Goal: Task Accomplishment & Management: Manage account settings

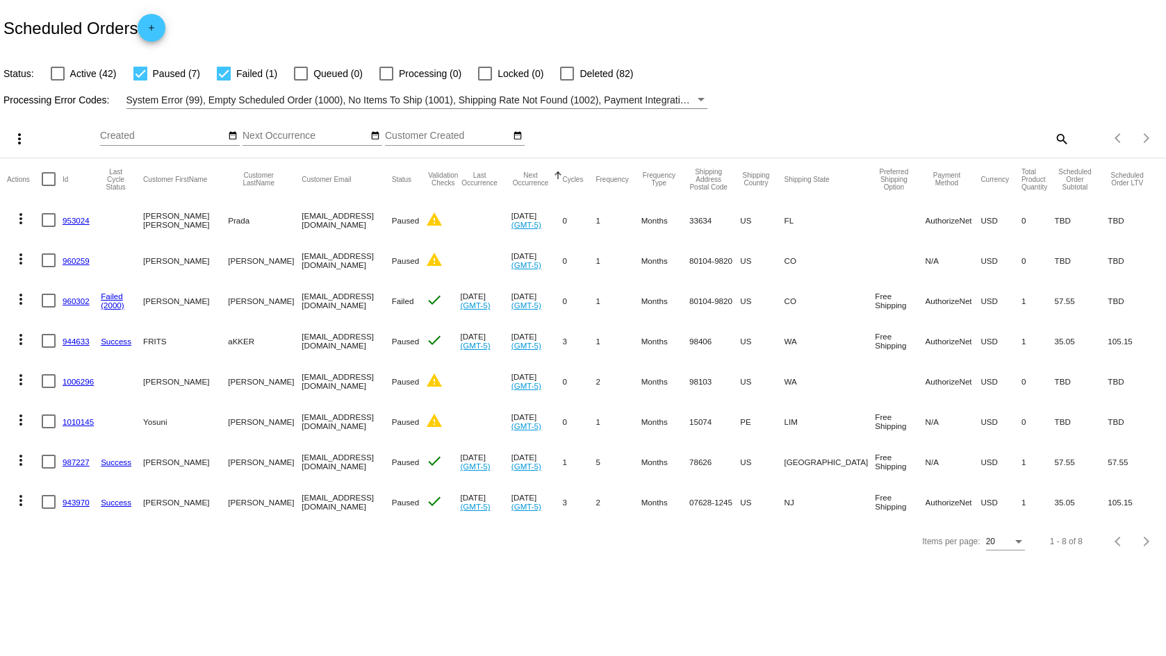
click at [65, 71] on label "Active (42)" at bounding box center [84, 73] width 66 height 17
click at [58, 81] on input "Active (42)" at bounding box center [57, 81] width 1 height 1
checkbox input "true"
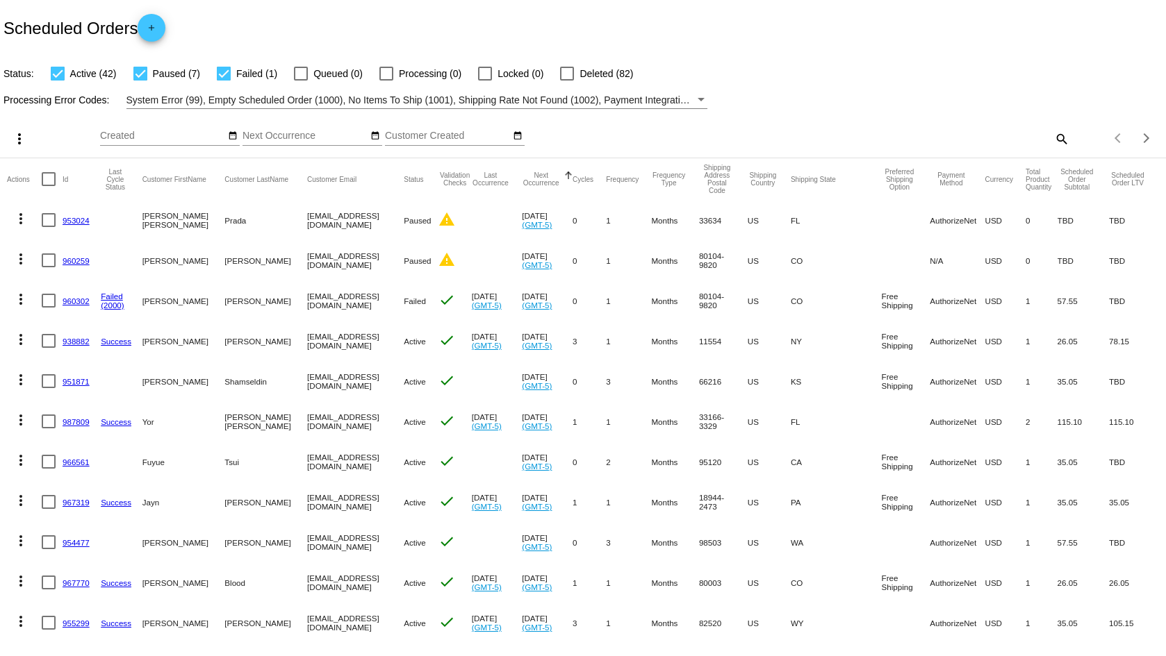
click at [1036, 136] on div "search" at bounding box center [923, 139] width 290 height 22
click at [1052, 136] on mat-icon "search" at bounding box center [1060, 139] width 17 height 22
click at [1022, 140] on input "Search" at bounding box center [923, 136] width 290 height 11
paste input "taramairfortide@gmail.com"
type input "taramairfortide@gmail.com"
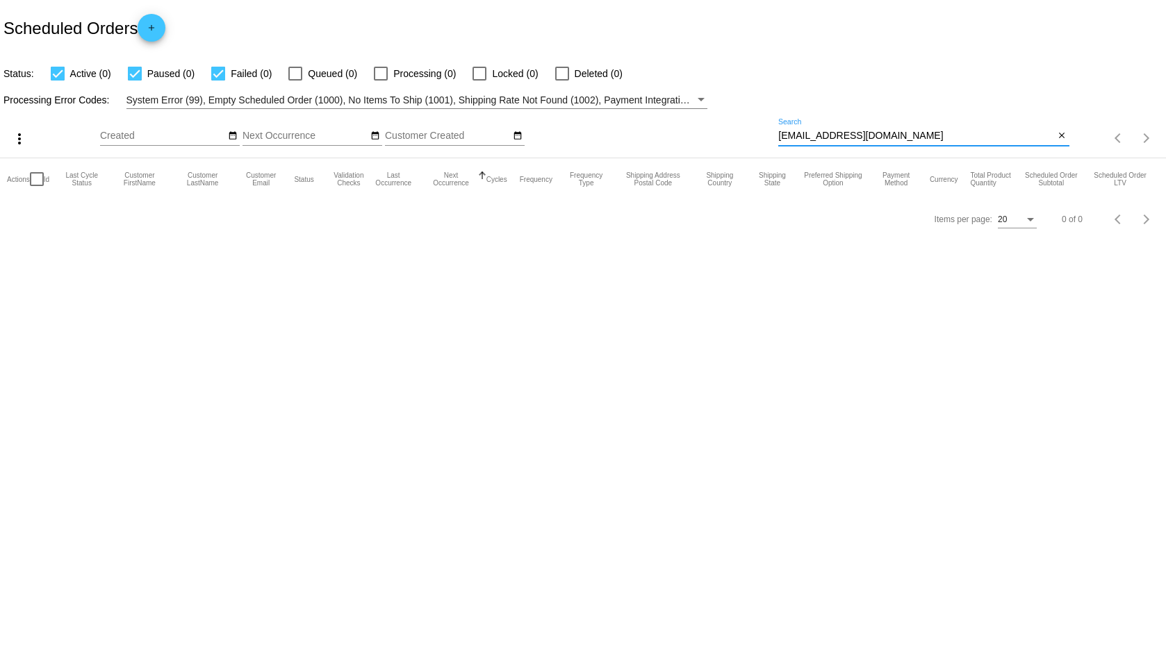
drag, startPoint x: 943, startPoint y: 135, endPoint x: 750, endPoint y: 135, distance: 193.1
click at [750, 135] on div "more_vert Aug Jan Feb Mar Apr 1" at bounding box center [583, 133] width 1166 height 49
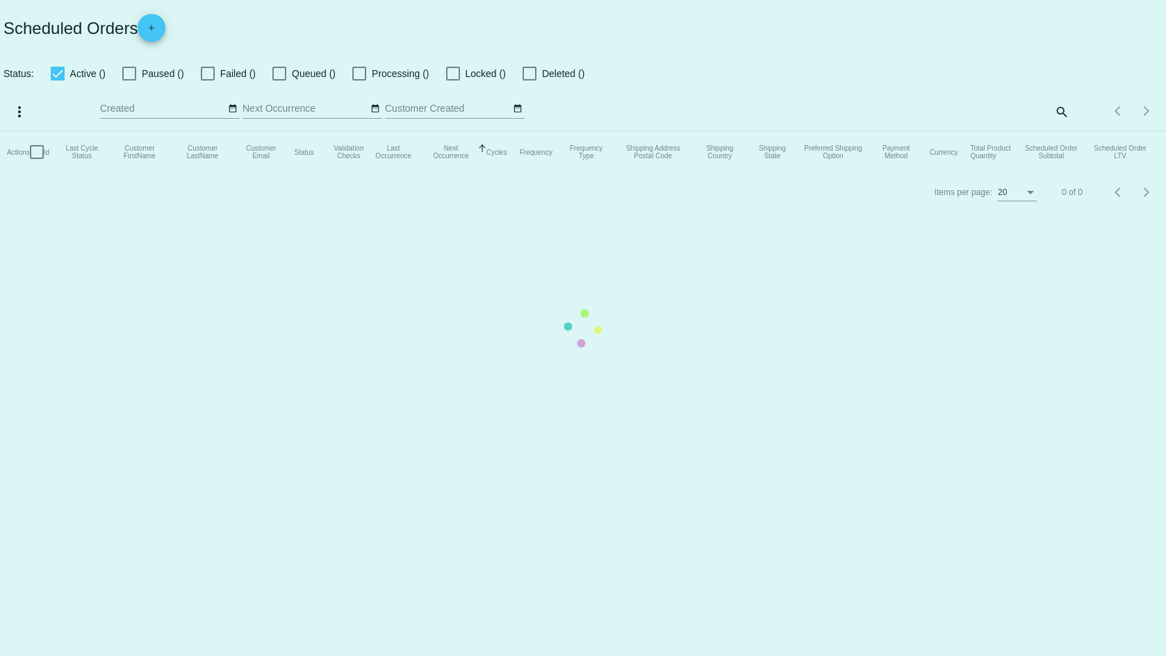
checkbox input "true"
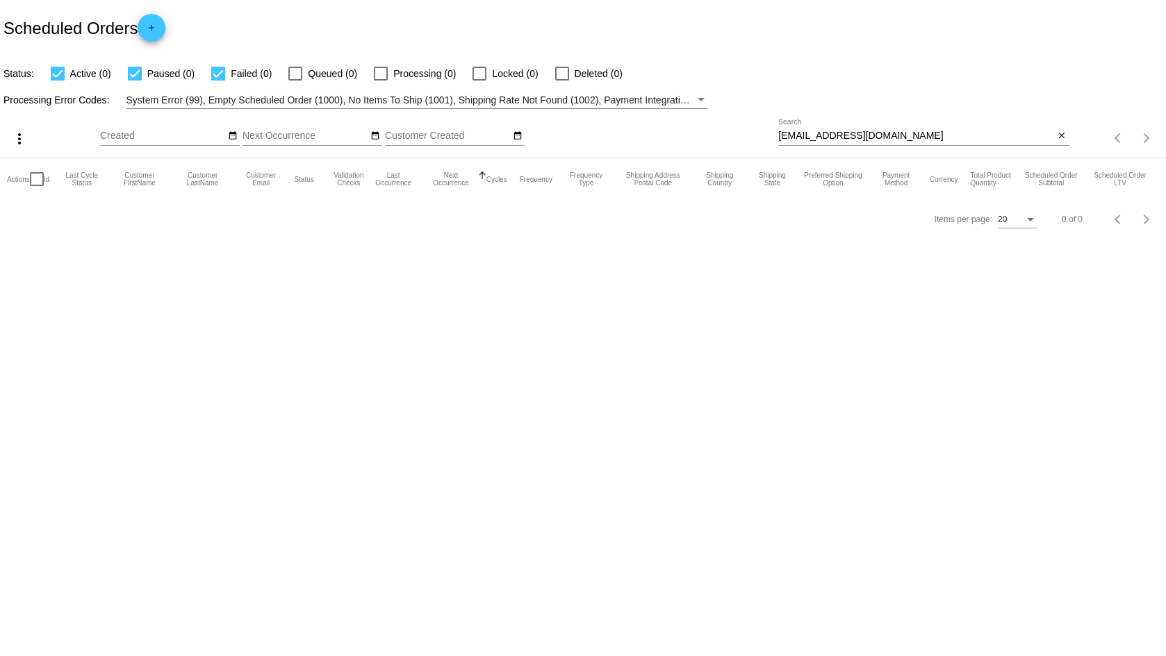
click at [916, 132] on input "taramairfortide@gmail.com" at bounding box center [916, 136] width 276 height 11
click at [916, 131] on input "taramairfortide@gmail.com" at bounding box center [916, 136] width 276 height 11
paste input "roxie davis"
type input "roxie davis"
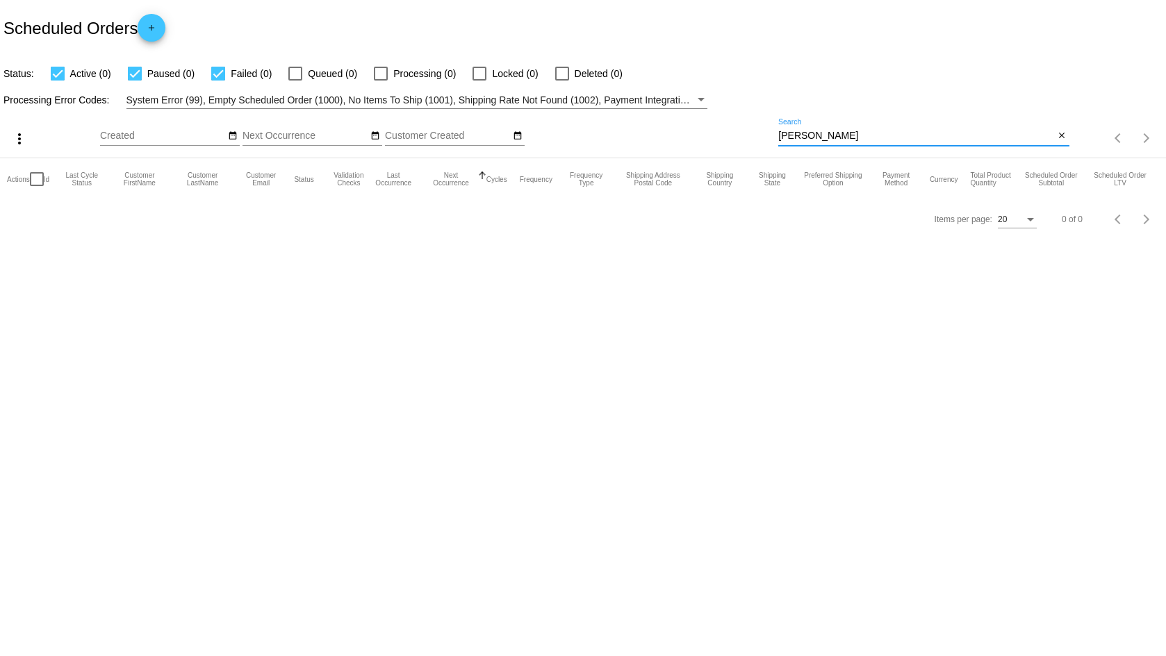
drag, startPoint x: 936, startPoint y: 134, endPoint x: 663, endPoint y: 123, distance: 272.5
click at [663, 123] on div "more_vert Aug Jan Feb Mar Apr 1" at bounding box center [583, 133] width 1166 height 49
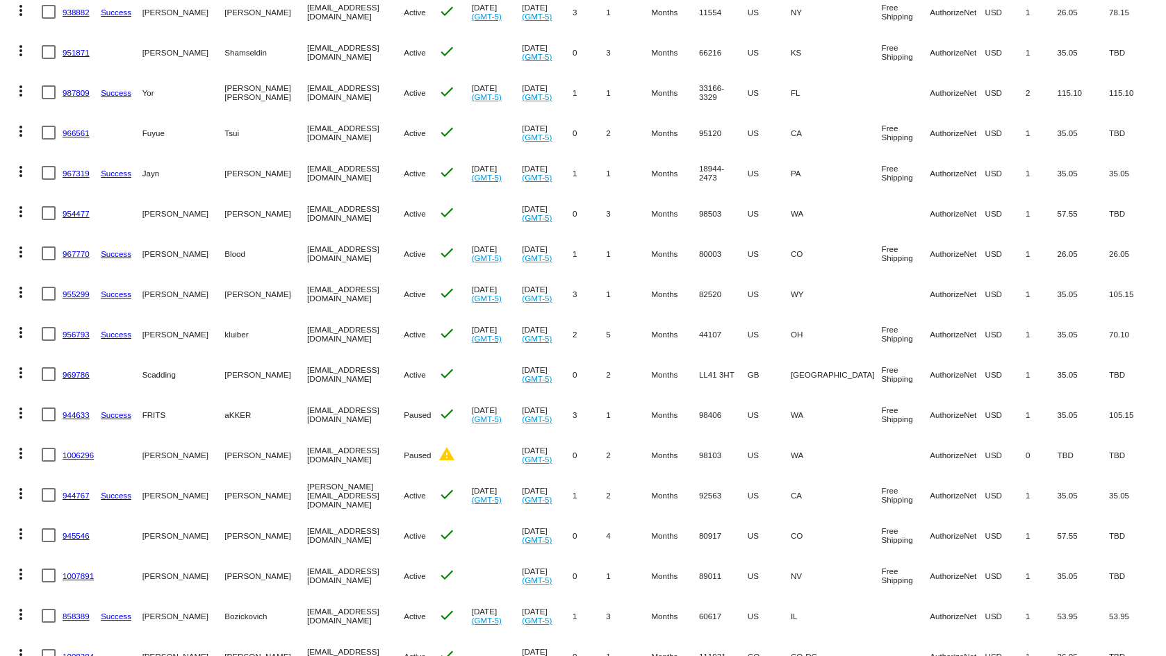
scroll to position [399, 0]
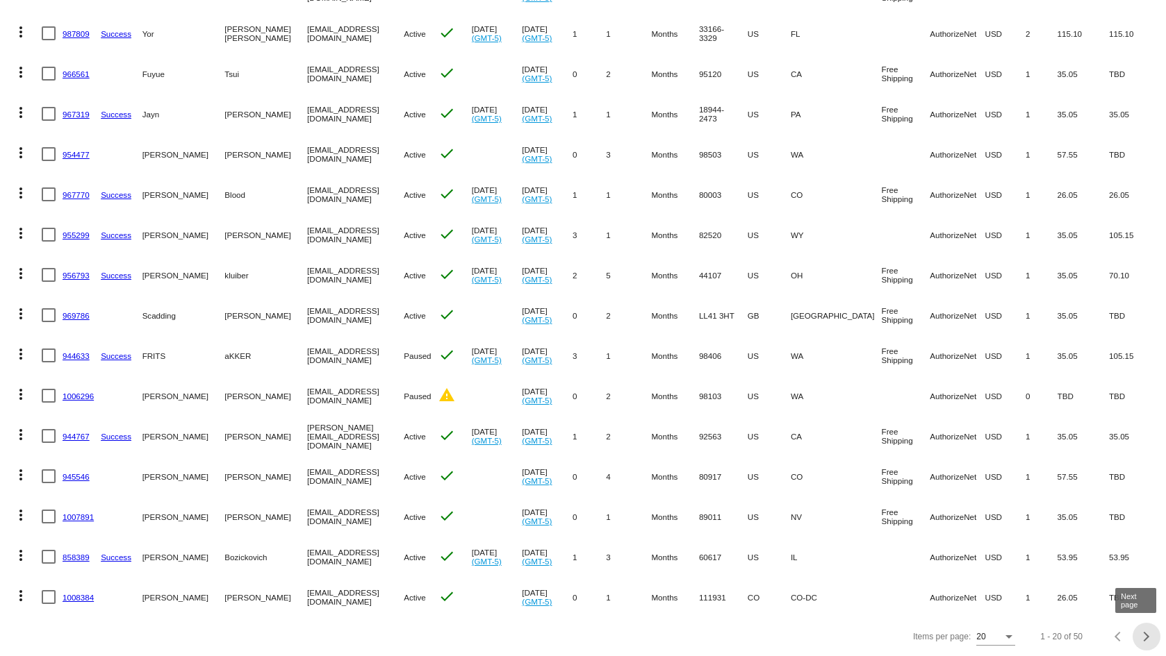
click at [1140, 634] on span "Next page" at bounding box center [1146, 637] width 28 height 7
